Goal: Find contact information: Find contact information

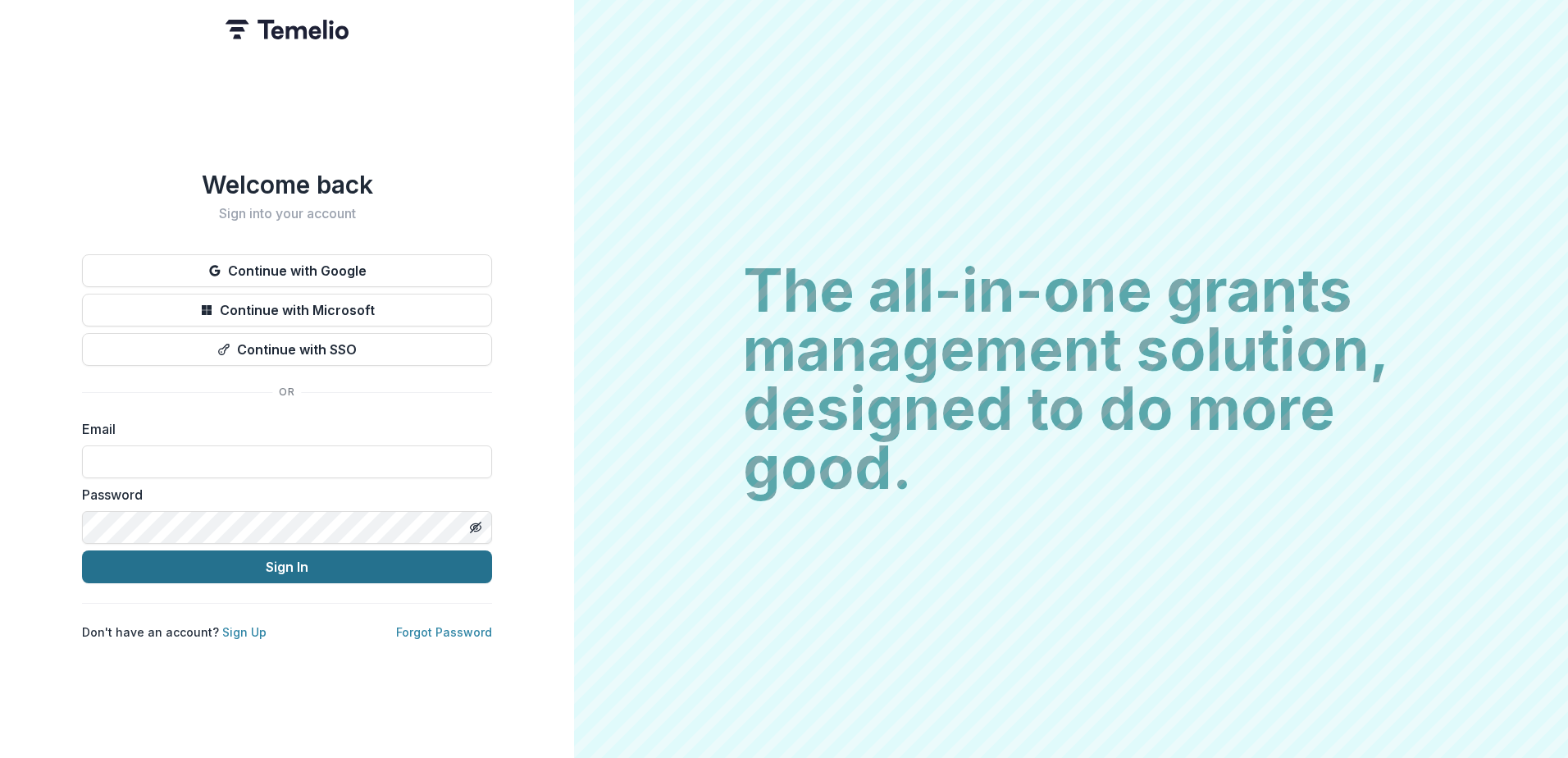
type input "**********"
click at [248, 550] on button "Sign In" at bounding box center [287, 567] width 410 height 33
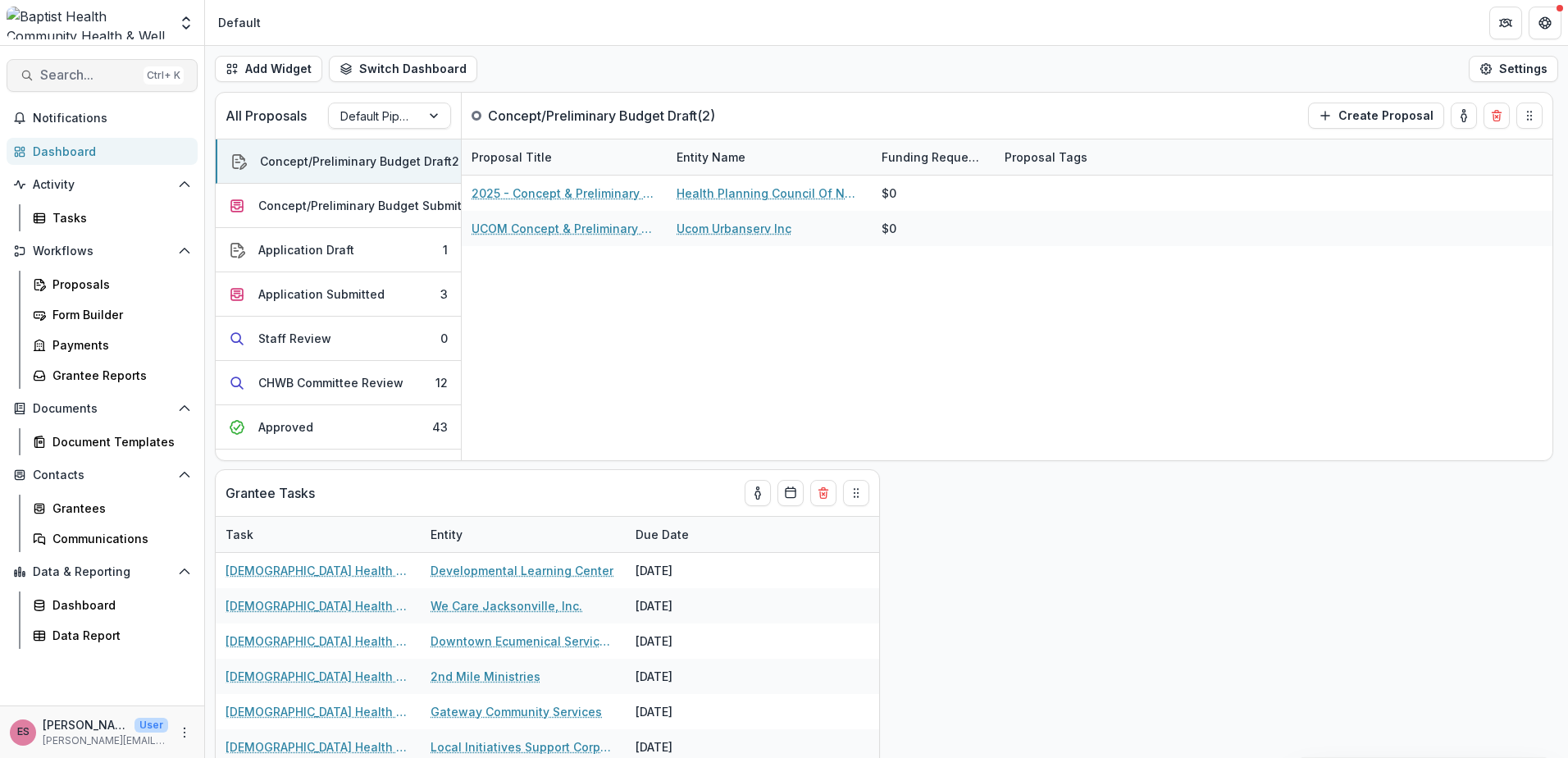
click at [54, 62] on button "Search... Ctrl + K" at bounding box center [102, 76] width 191 height 33
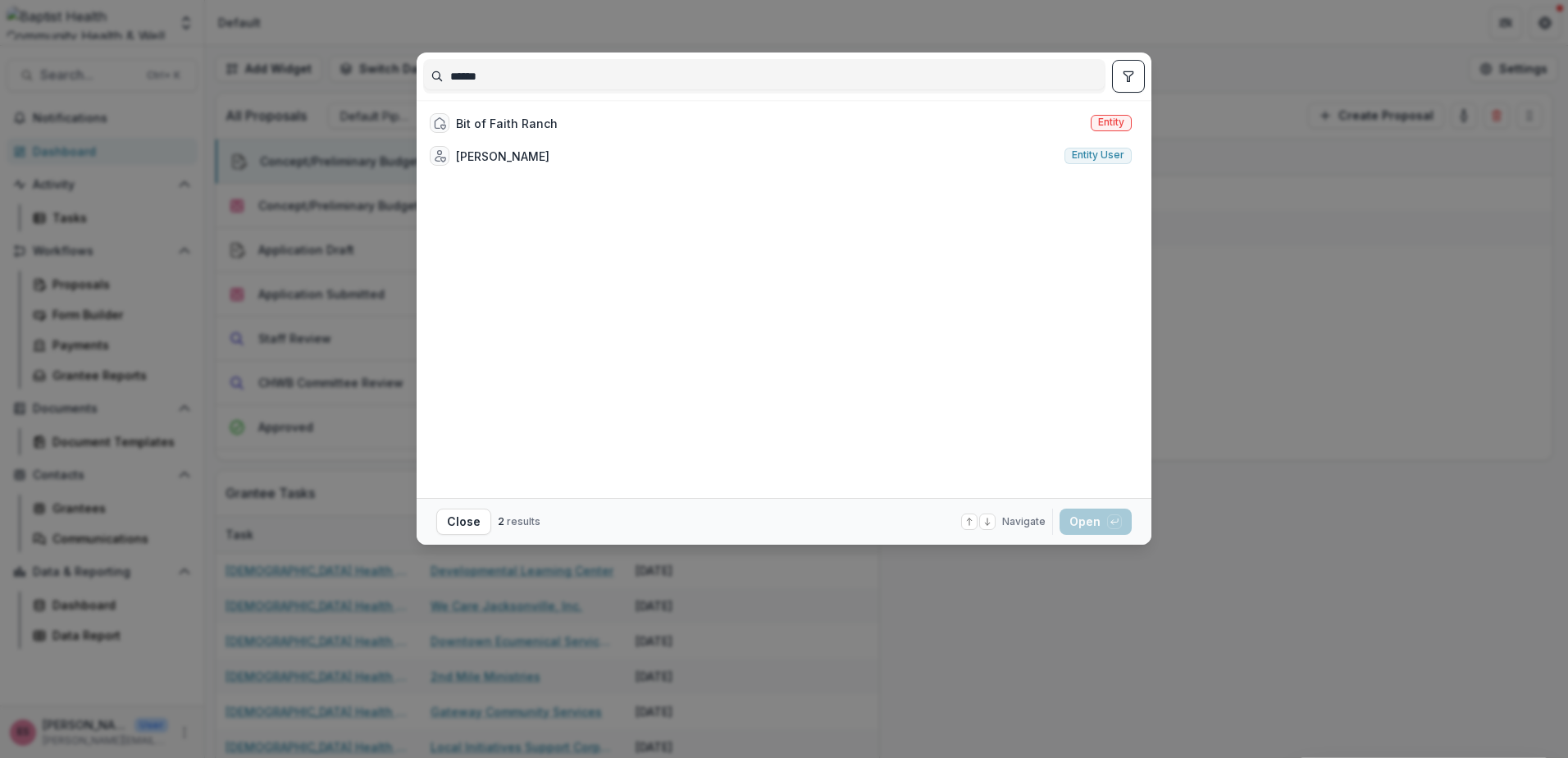
type input "******"
click at [558, 112] on div "Bit of Faith Ranch Entity" at bounding box center [780, 123] width 715 height 33
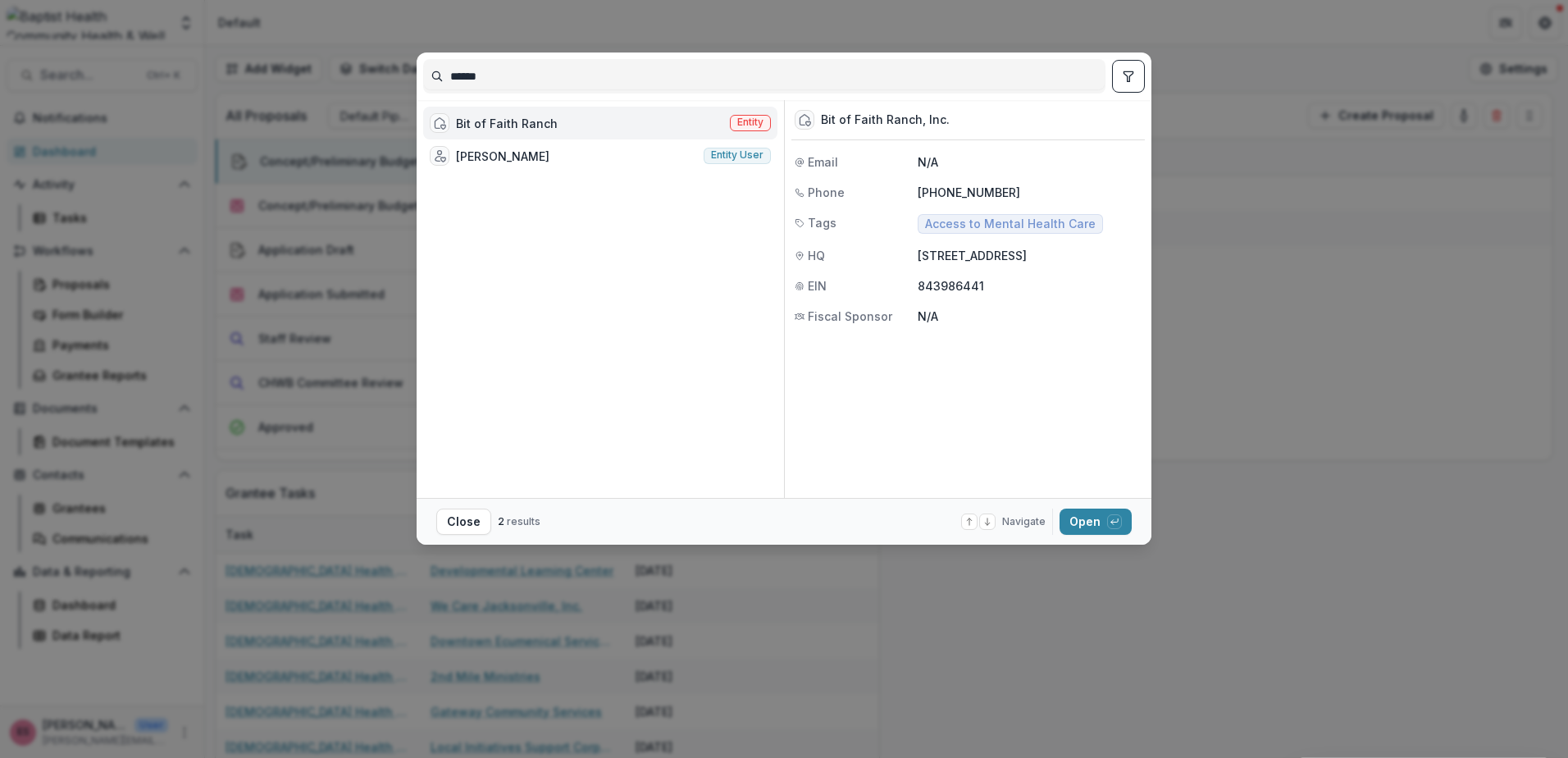
click at [748, 121] on span "Entity" at bounding box center [750, 122] width 26 height 11
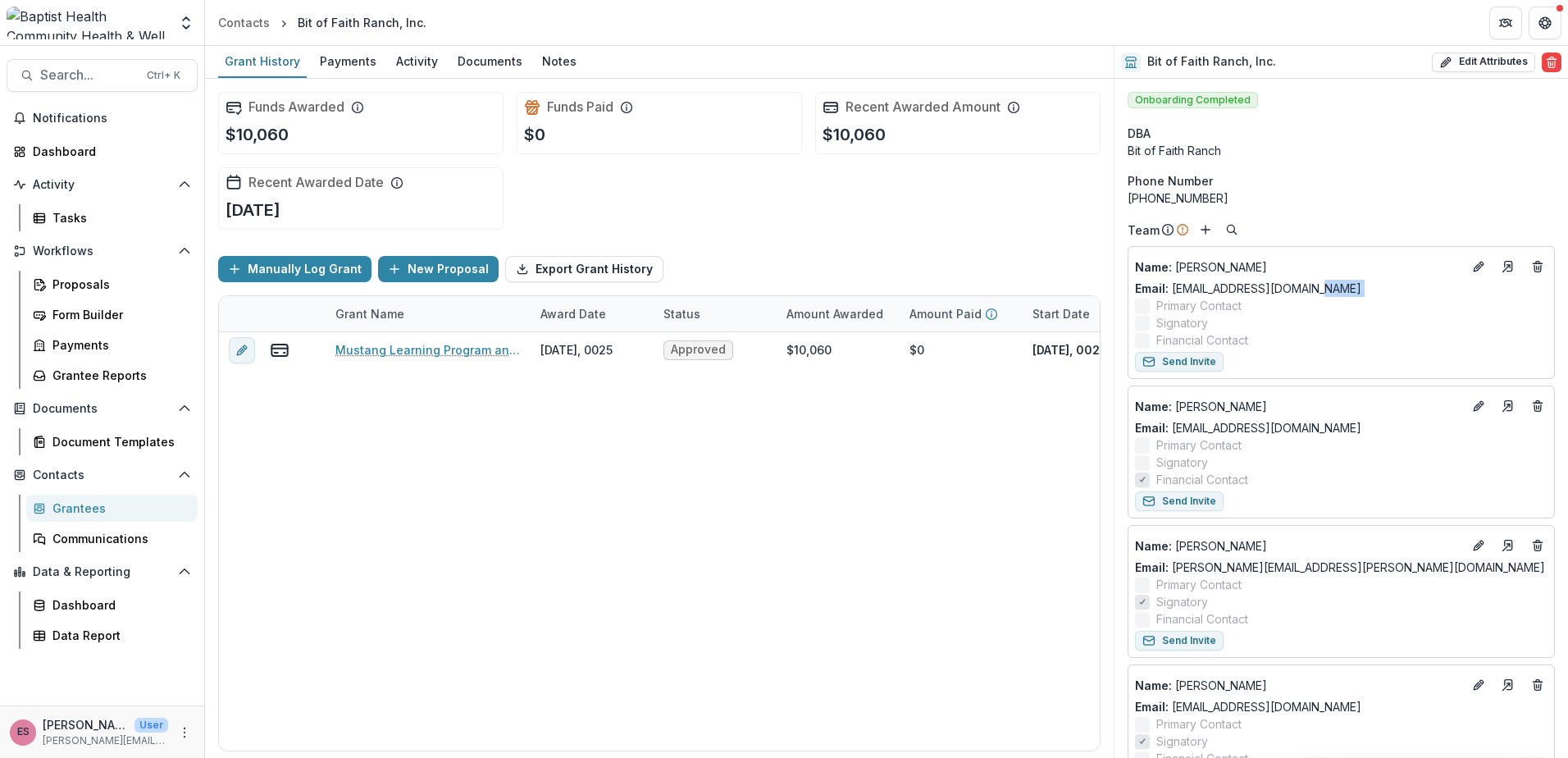
drag, startPoint x: 1325, startPoint y: 290, endPoint x: 1188, endPoint y: 297, distance: 137.2
click at [1188, 297] on div "Name : [PERSON_NAME] Email: [EMAIL_ADDRESS][DOMAIN_NAME] Primary Contact Signat…" at bounding box center [1341, 300] width 413 height 95
drag, startPoint x: 1188, startPoint y: 297, endPoint x: 1294, endPoint y: 292, distance: 106.1
click at [1294, 292] on link "Email: [EMAIL_ADDRESS][DOMAIN_NAME]" at bounding box center [1248, 288] width 226 height 18
click at [296, 696] on div "Mustang Learning Program and Recreational Programs [DATE], 0025 Approved $10,06…" at bounding box center [887, 541] width 1337 height 418
